Goal: Task Accomplishment & Management: Manage account settings

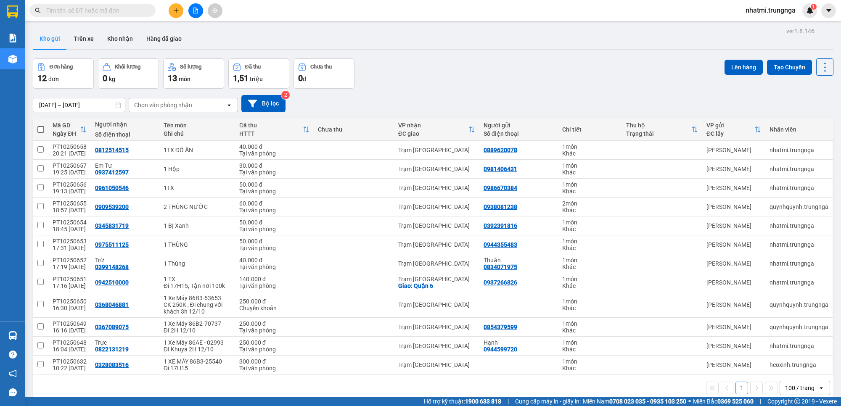
click at [772, 11] on span "nhatmi.trungnga" at bounding box center [771, 10] width 64 height 11
click at [772, 22] on span "Đăng xuất" at bounding box center [774, 25] width 46 height 9
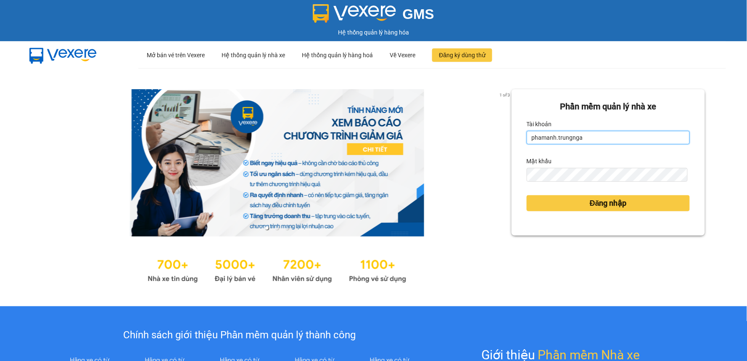
click at [551, 139] on input "phamanh.trungnga" at bounding box center [608, 137] width 163 height 13
drag, startPoint x: 550, startPoint y: 141, endPoint x: 520, endPoint y: 146, distance: 30.6
click at [520, 146] on div "Phần mềm quản lý nhà xe Tài khoản phamanh.trungnga Mật khẩu Đăng nhập" at bounding box center [608, 162] width 193 height 146
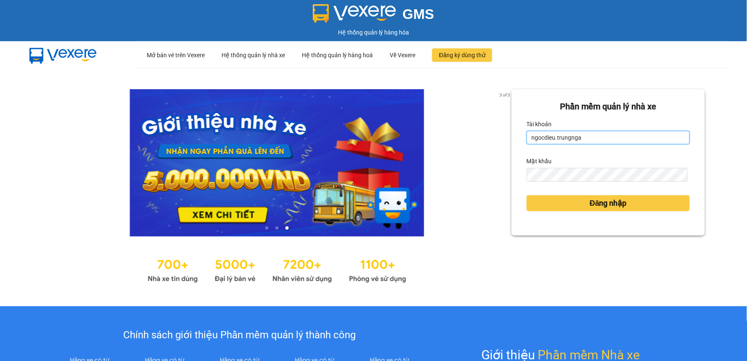
type input "ngocdieu.trungnga"
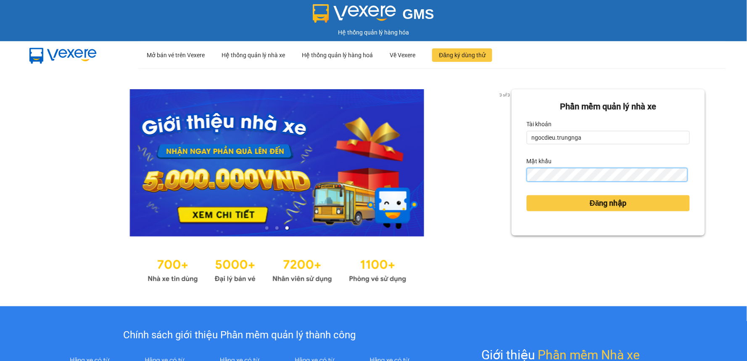
click at [518, 177] on div "Phần mềm quản lý nhà xe Tài khoản ngocdieu.trungnga Mật khẩu Đăng nhập" at bounding box center [608, 162] width 193 height 146
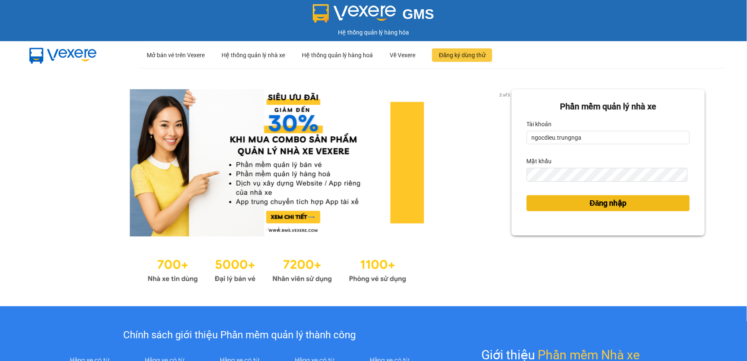
click at [545, 204] on button "Đăng nhập" at bounding box center [608, 203] width 163 height 16
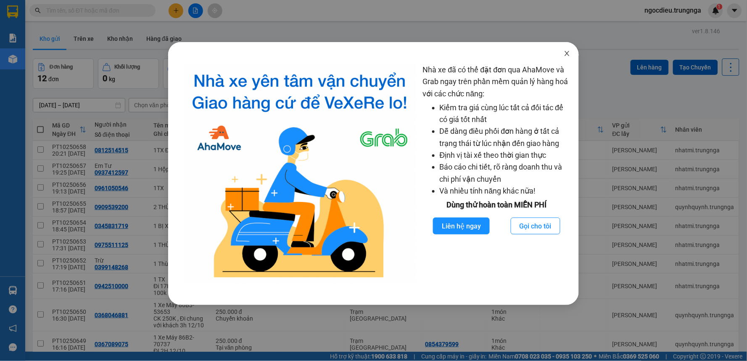
click at [570, 53] on icon "close" at bounding box center [567, 53] width 7 height 7
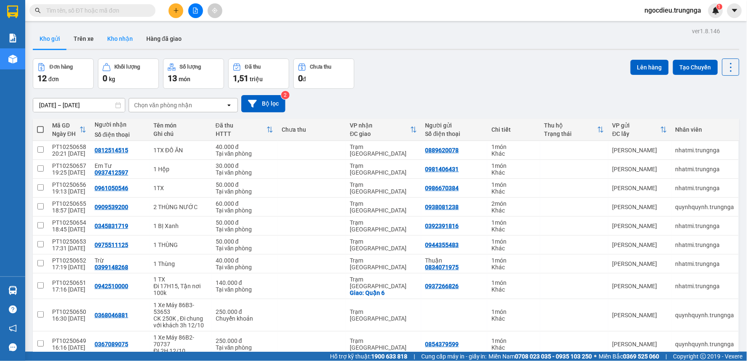
click at [115, 45] on button "Kho nhận" at bounding box center [120, 39] width 39 height 20
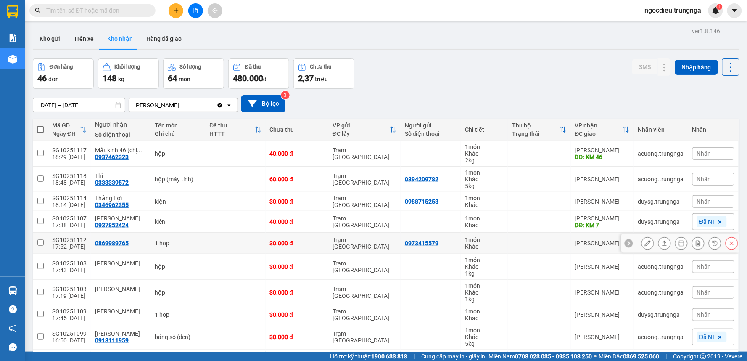
scroll to position [55, 0]
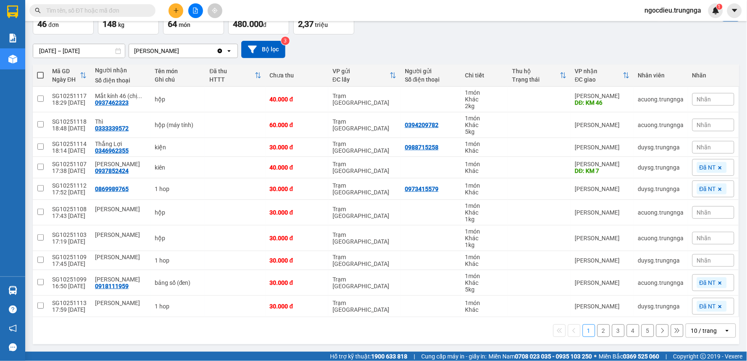
click at [713, 326] on div "10 / trang" at bounding box center [705, 330] width 38 height 13
click at [703, 310] on span "100 / trang" at bounding box center [701, 313] width 30 height 8
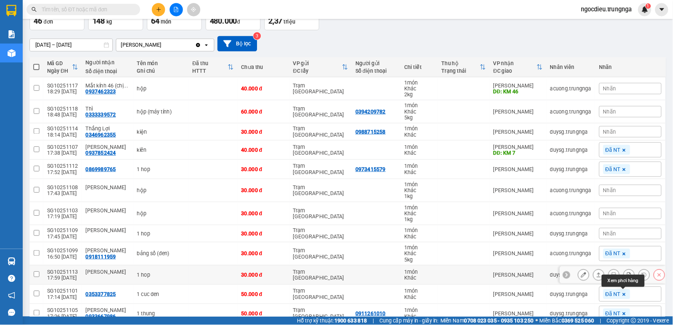
scroll to position [0, 0]
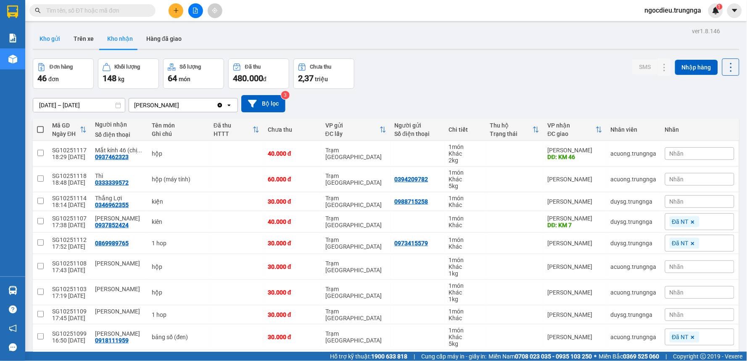
click at [52, 36] on button "Kho gửi" at bounding box center [50, 39] width 34 height 20
